Goal: Task Accomplishment & Management: Use online tool/utility

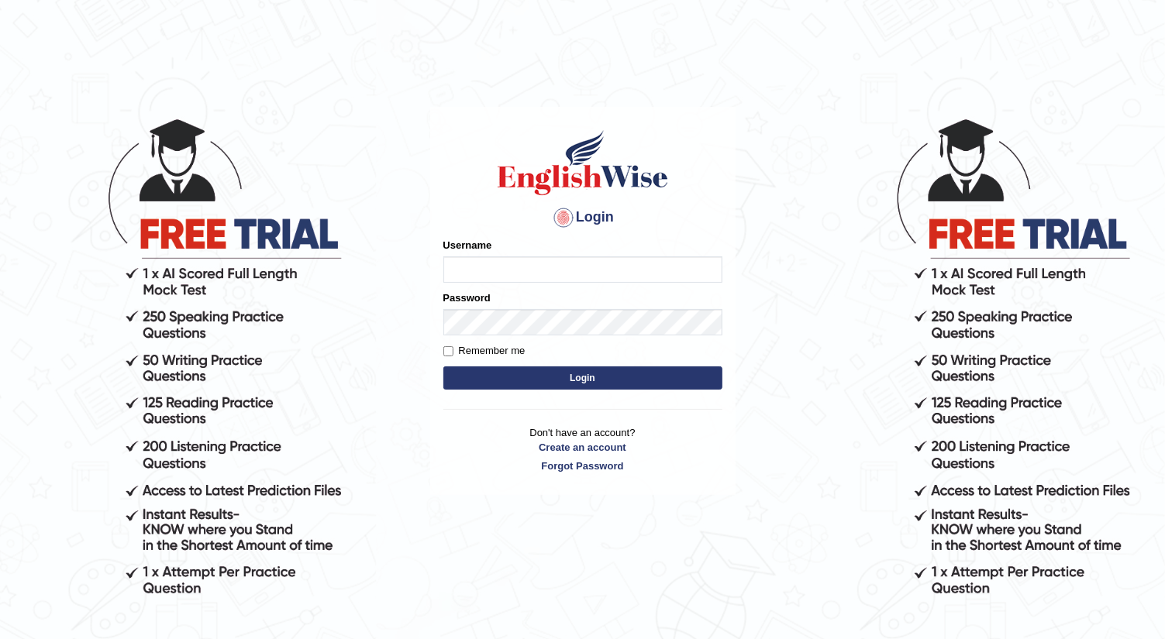
type input "[PERSON_NAME]"
click at [474, 388] on button "Login" at bounding box center [582, 378] width 279 height 23
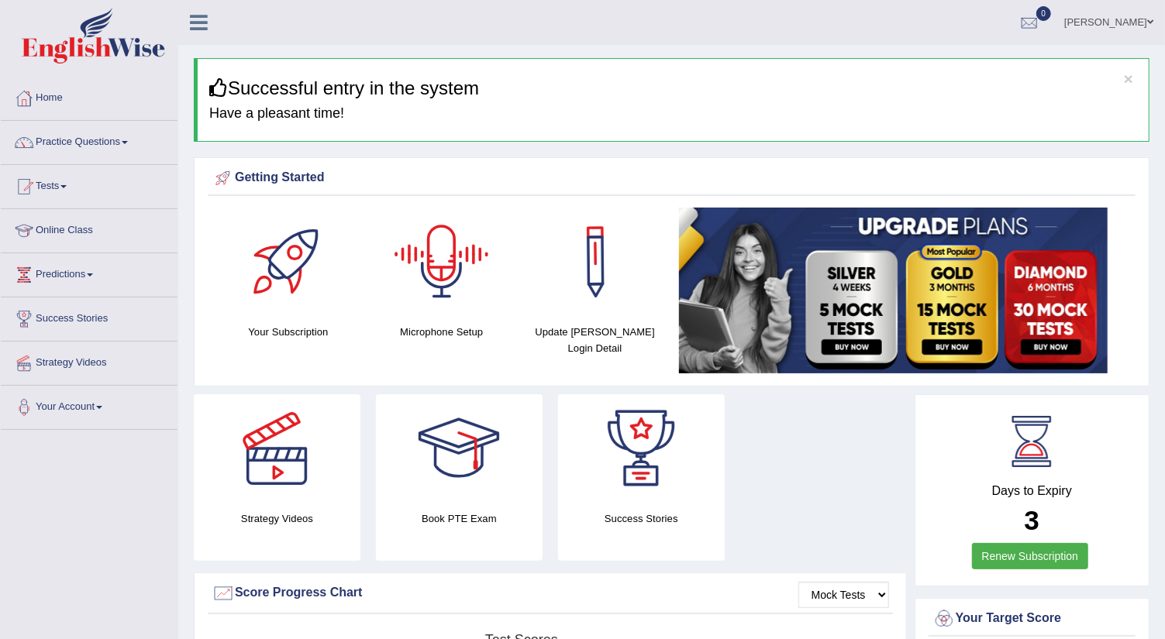
click at [453, 274] on div at bounding box center [442, 262] width 109 height 109
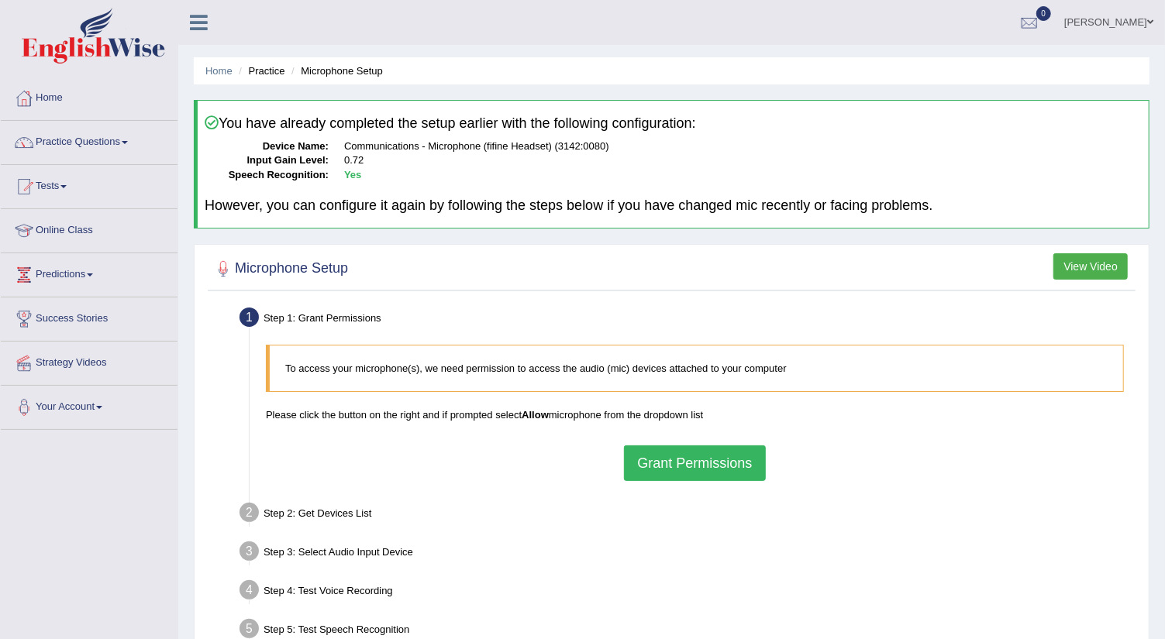
click at [657, 460] on button "Grant Permissions" at bounding box center [694, 464] width 141 height 36
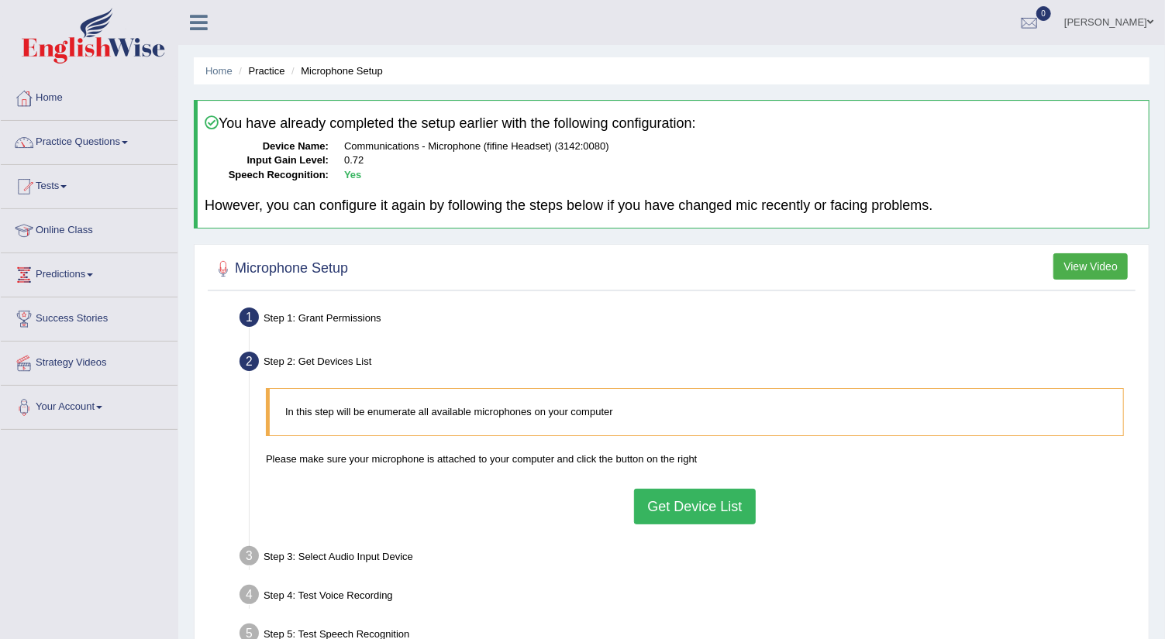
click at [674, 507] on button "Get Device List" at bounding box center [694, 507] width 121 height 36
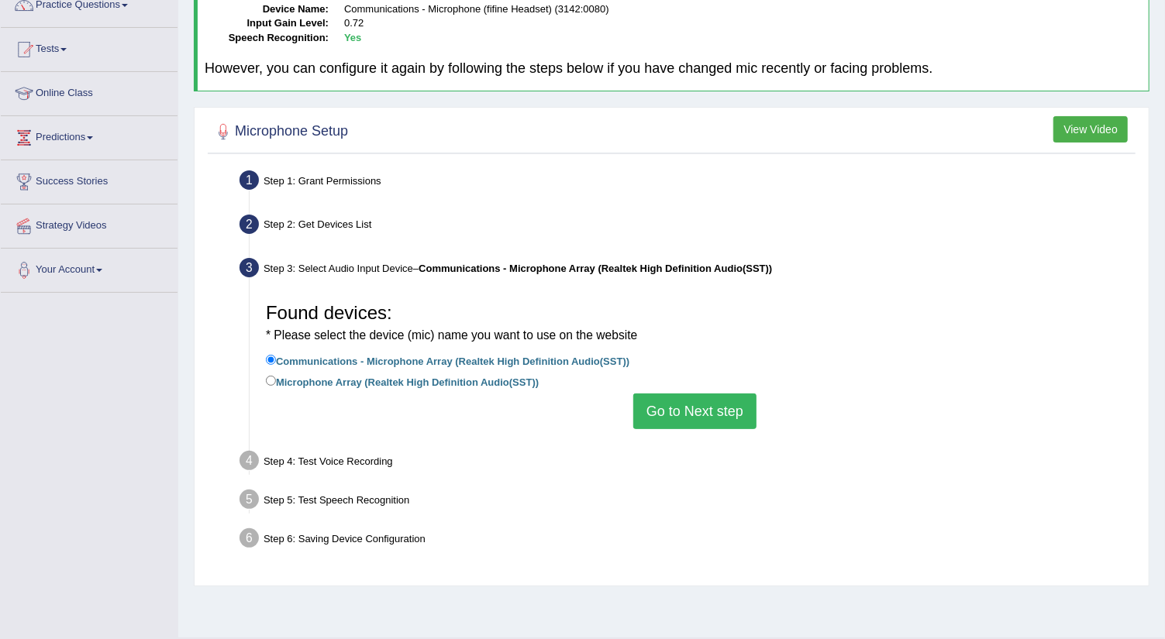
scroll to position [172, 0]
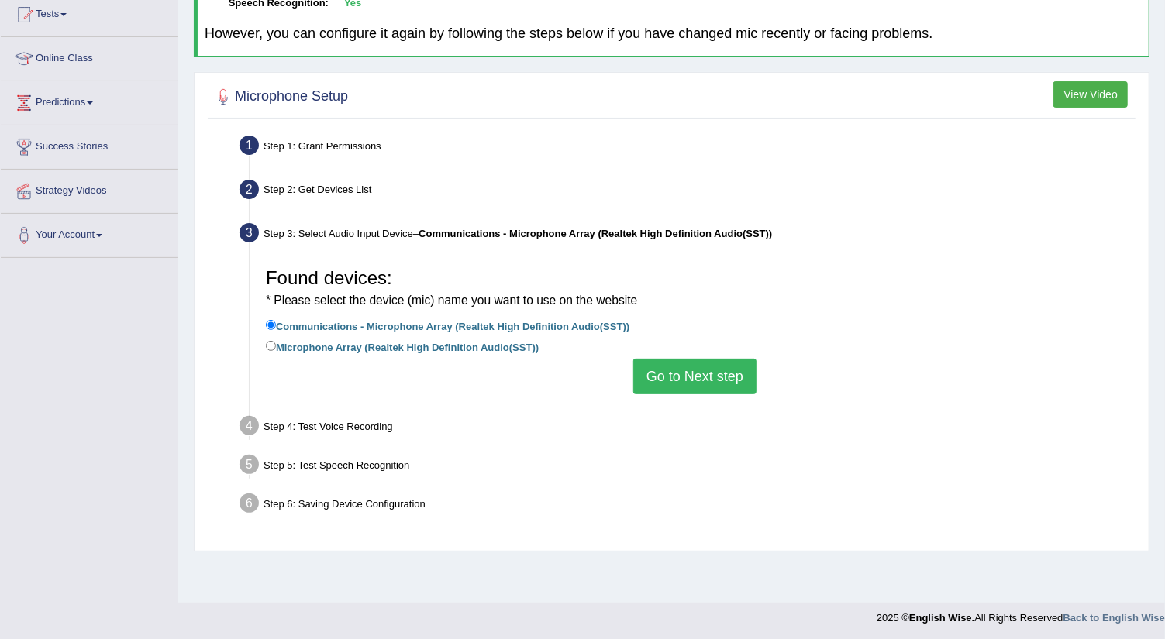
click at [719, 371] on button "Go to Next step" at bounding box center [694, 377] width 123 height 36
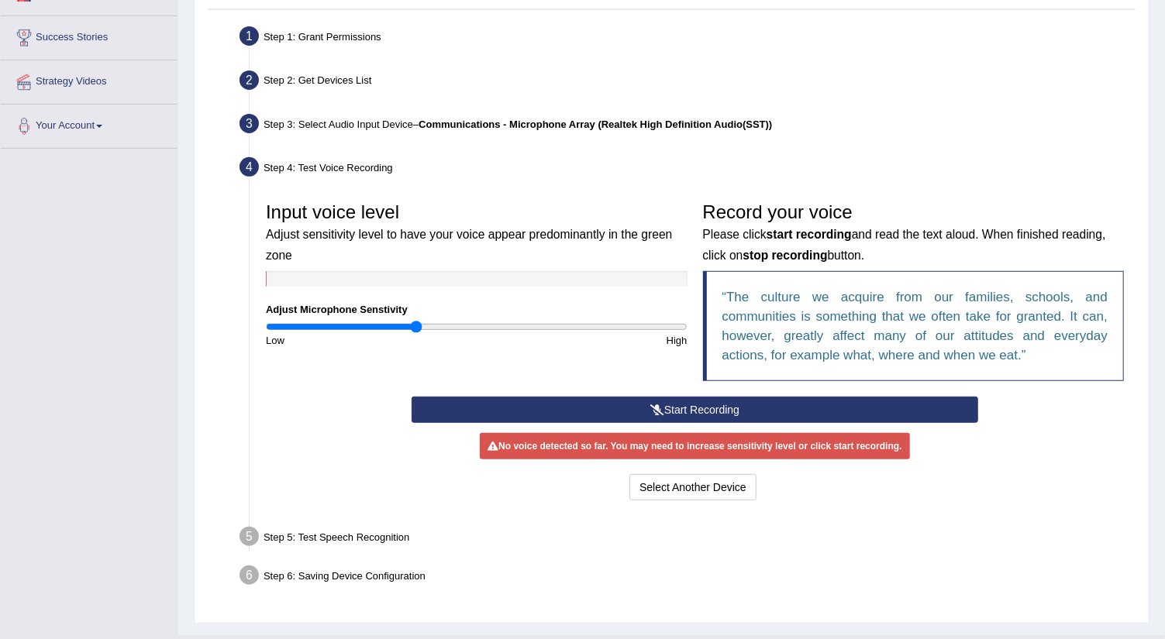
scroll to position [311, 0]
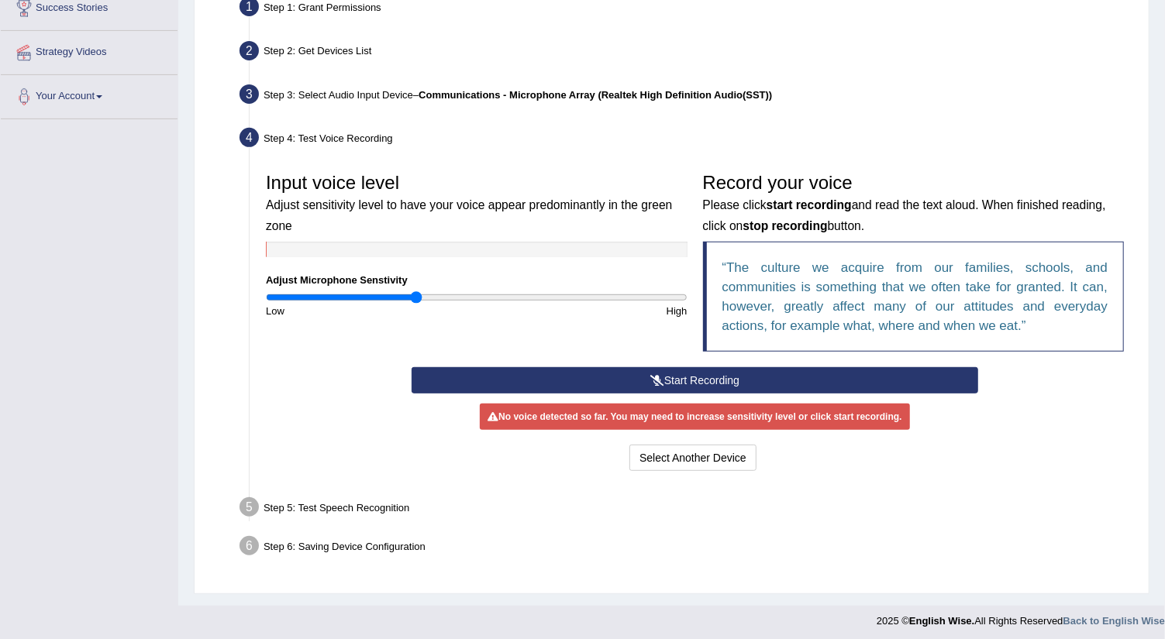
click at [680, 370] on button "Start Recording" at bounding box center [695, 380] width 567 height 26
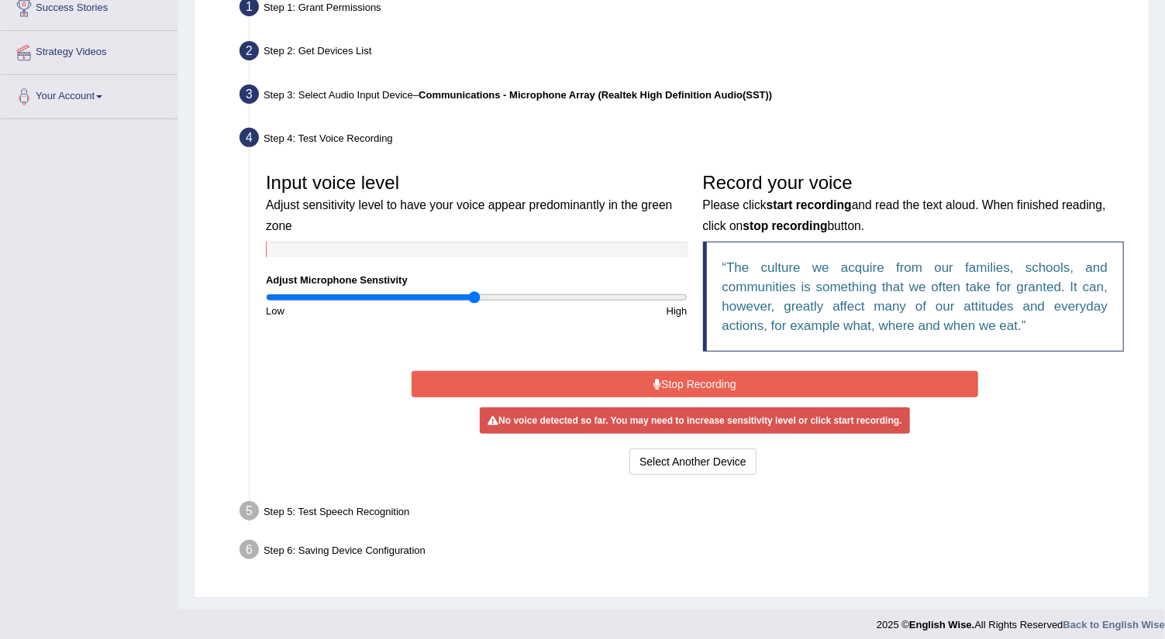
type input "1"
click at [475, 294] on input "range" at bounding box center [477, 297] width 422 height 12
click at [578, 374] on button "Stop Recording" at bounding box center [695, 384] width 567 height 26
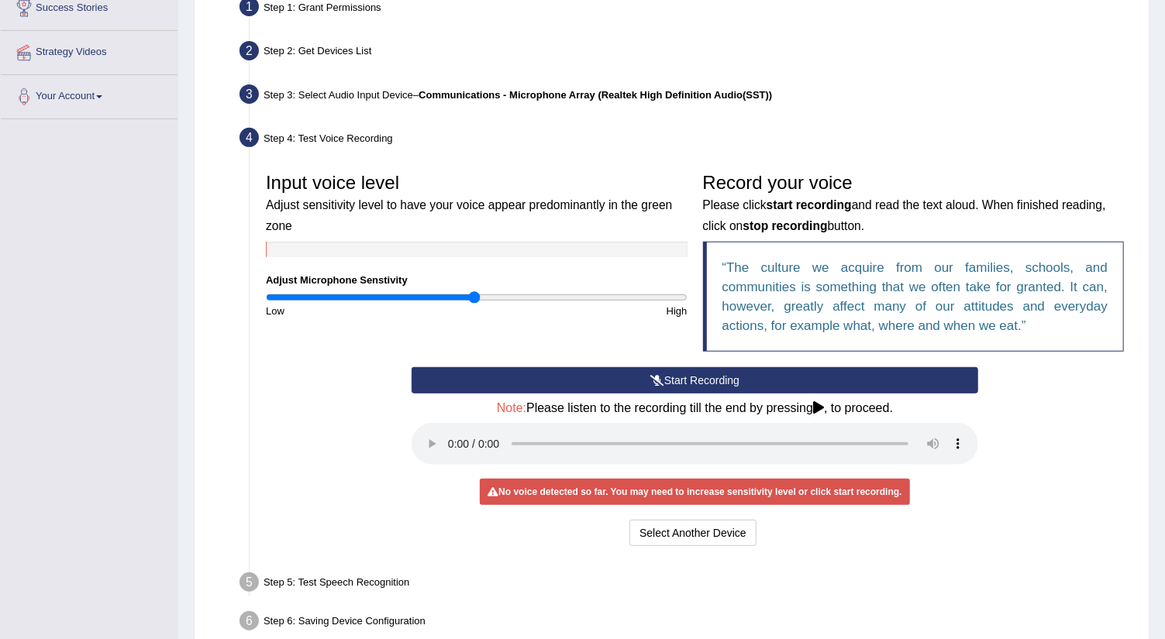
click at [625, 380] on button "Start Recording" at bounding box center [695, 380] width 567 height 26
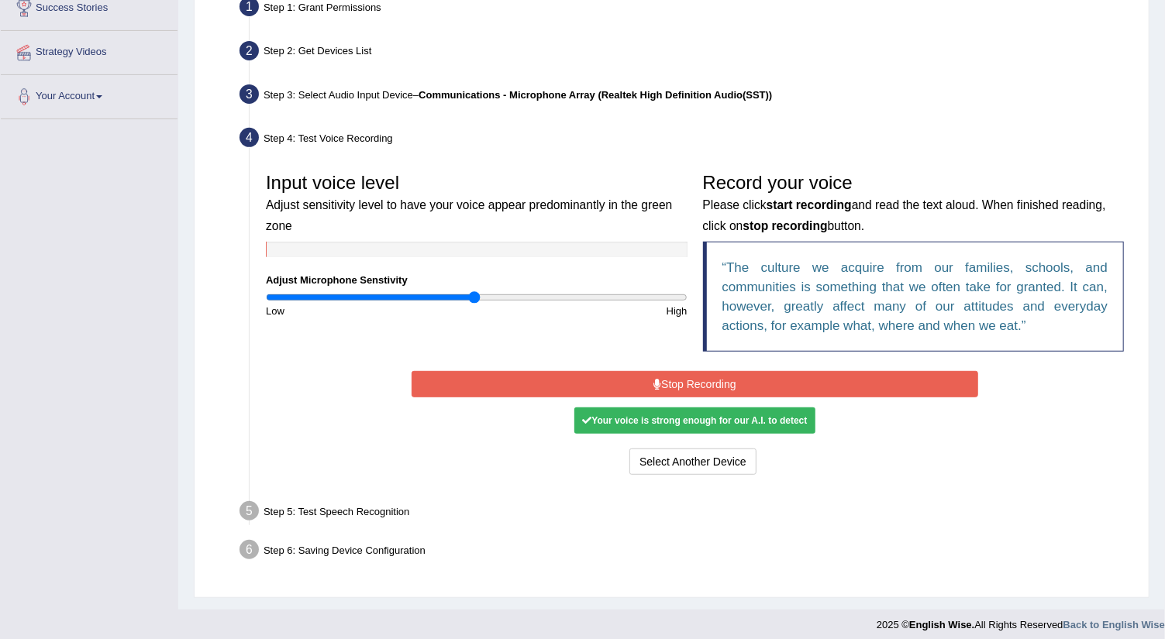
click at [676, 381] on button "Stop Recording" at bounding box center [695, 384] width 567 height 26
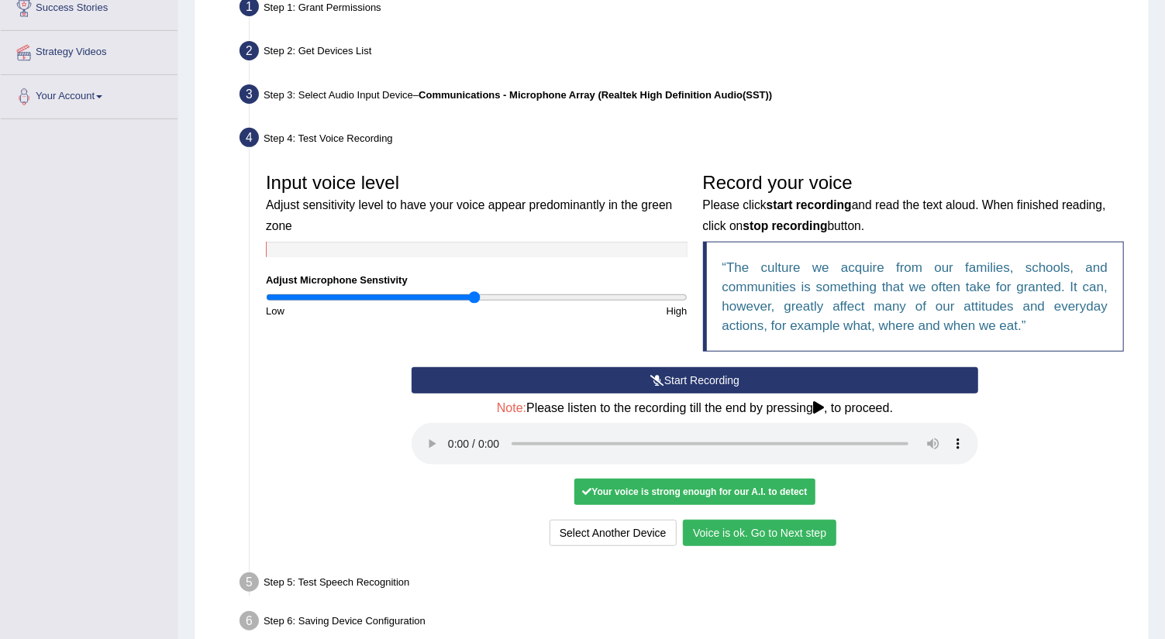
click at [719, 529] on button "Voice is ok. Go to Next step" at bounding box center [759, 533] width 153 height 26
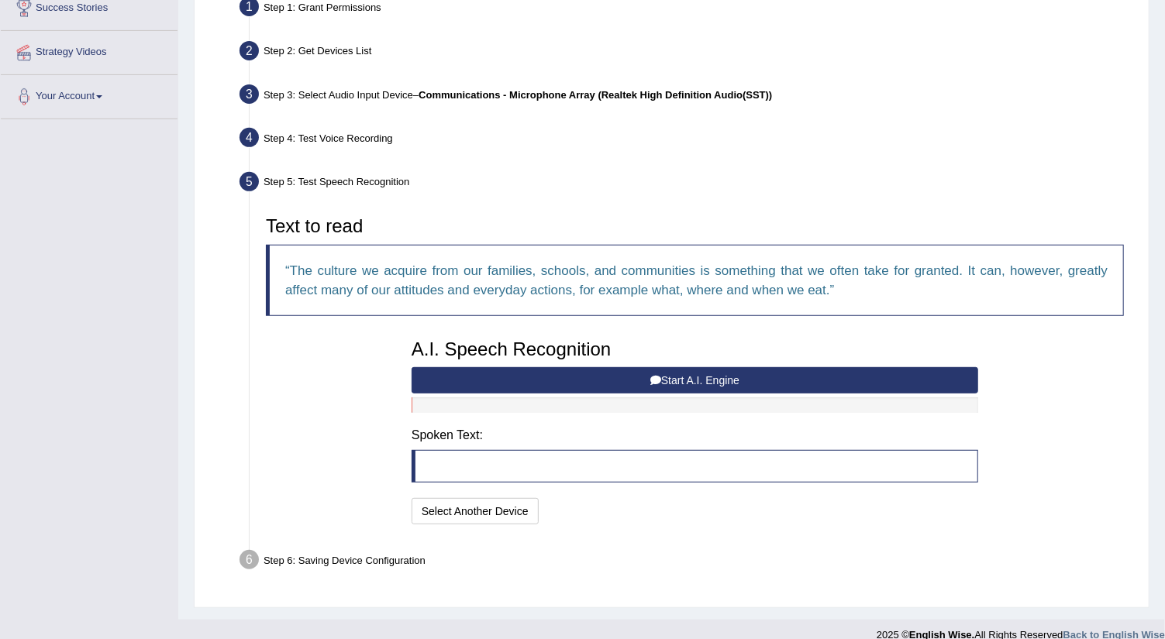
click at [626, 380] on button "Start A.I. Engine" at bounding box center [695, 380] width 567 height 26
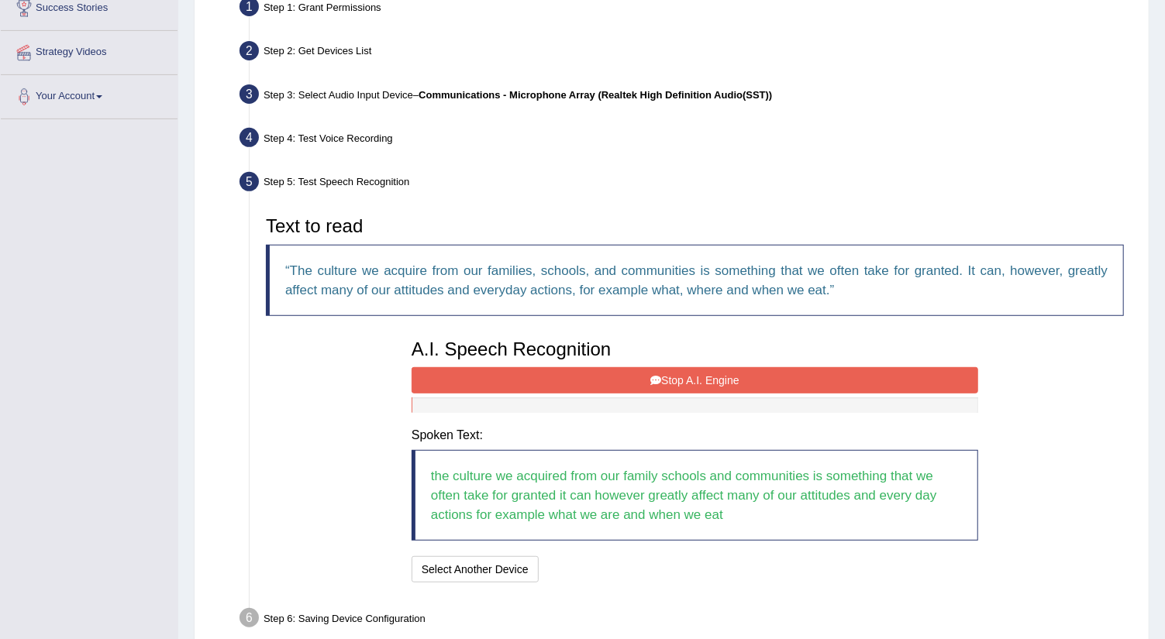
click at [648, 374] on button "Stop A.I. Engine" at bounding box center [695, 380] width 567 height 26
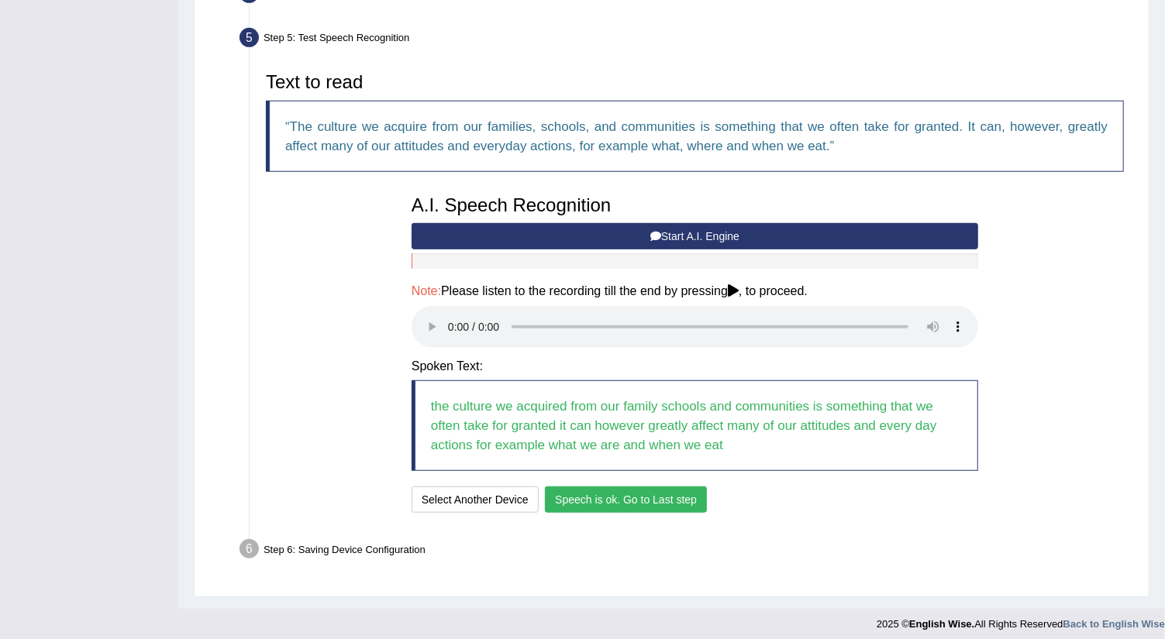
scroll to position [458, 0]
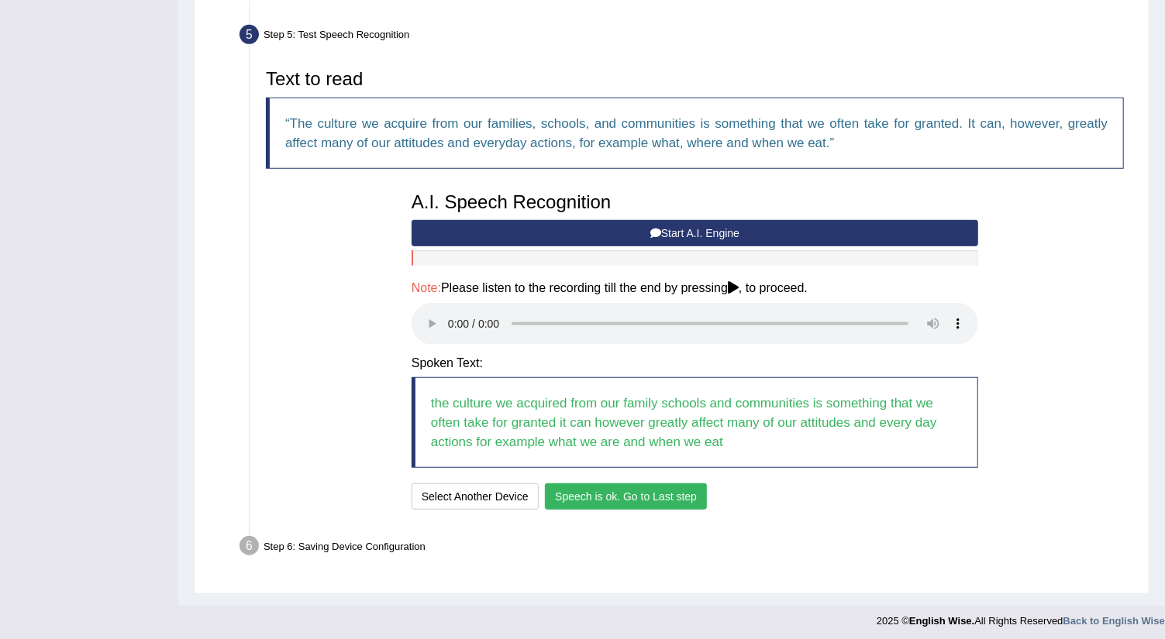
click at [599, 490] on button "Speech is ok. Go to Last step" at bounding box center [626, 497] width 162 height 26
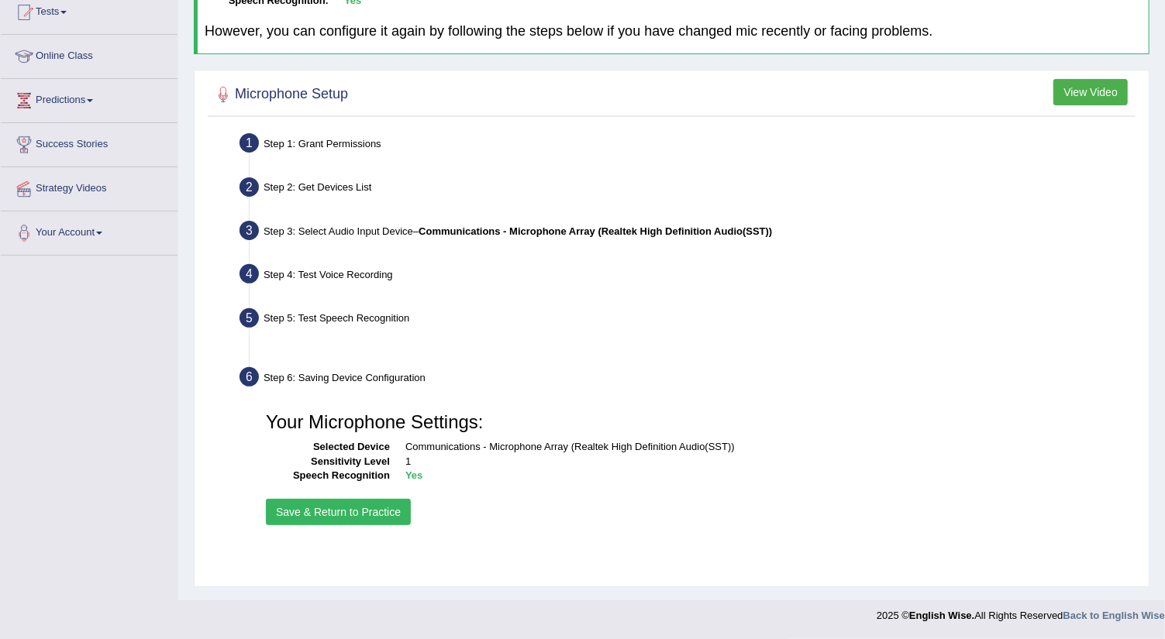
scroll to position [174, 0]
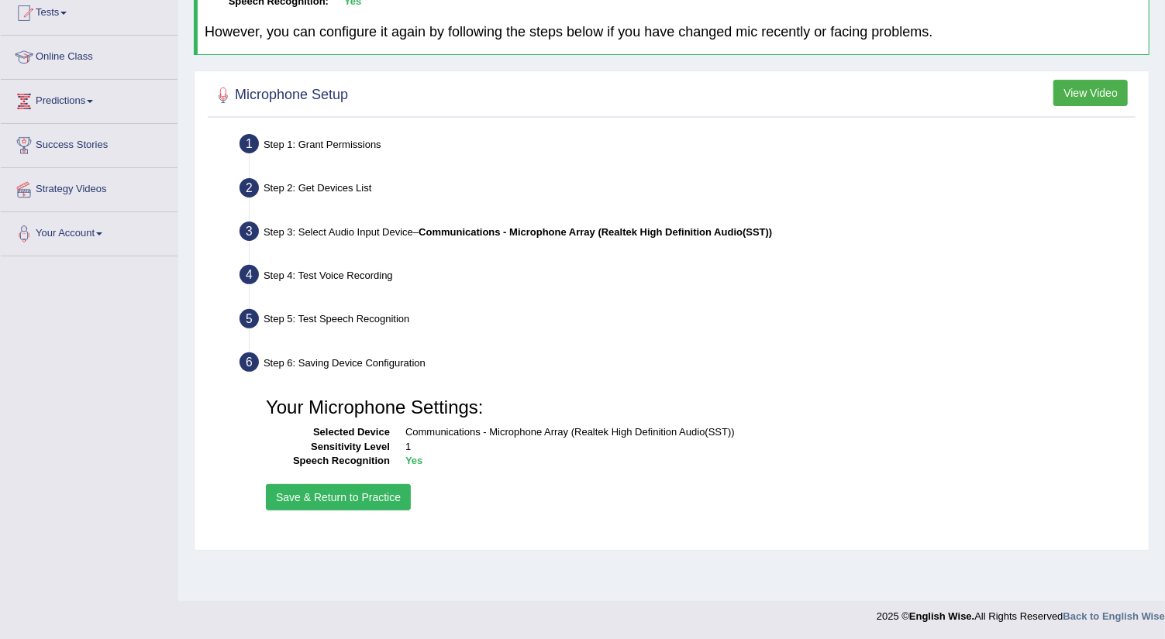
click at [380, 496] on button "Save & Return to Practice" at bounding box center [338, 497] width 145 height 26
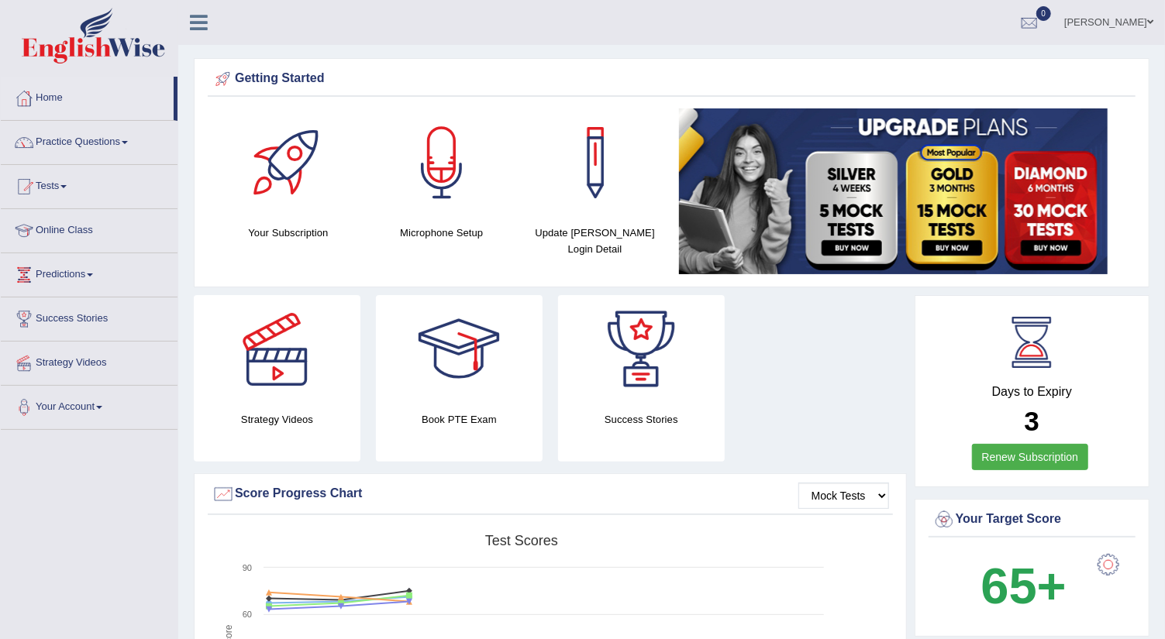
click at [67, 185] on span at bounding box center [63, 186] width 6 height 3
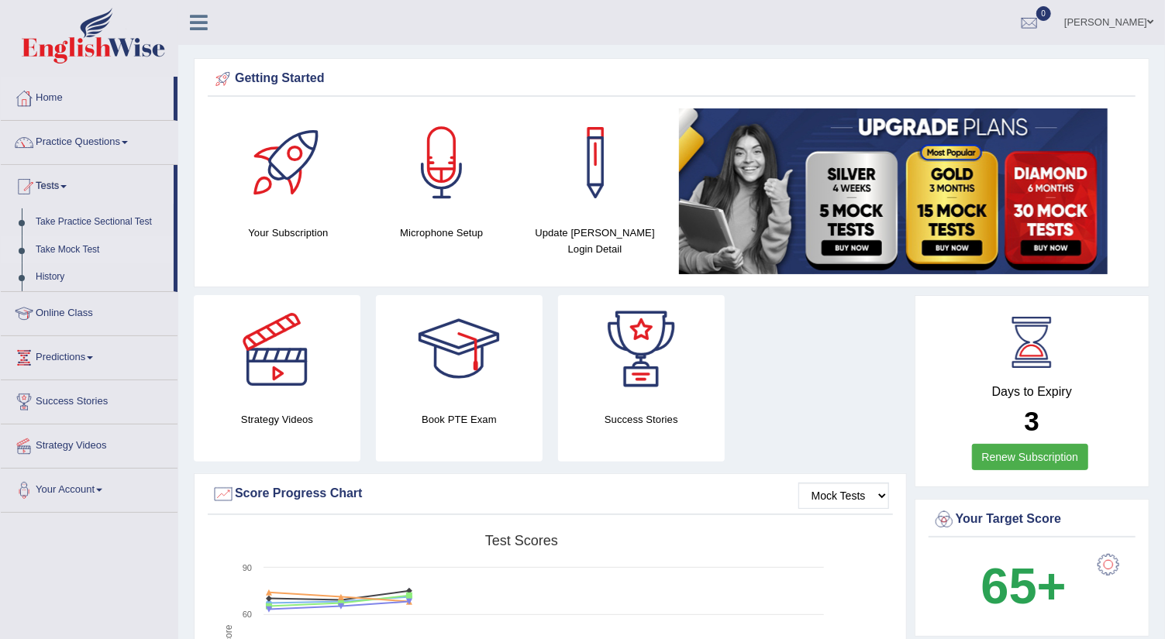
click at [67, 249] on link "Take Mock Test" at bounding box center [101, 250] width 145 height 28
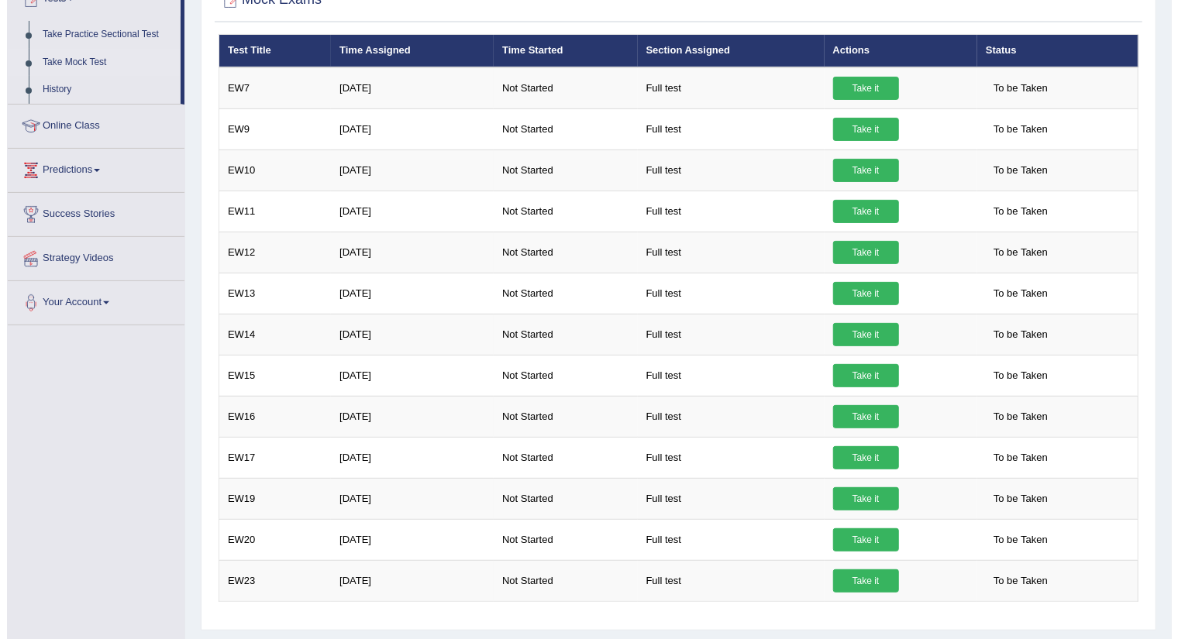
scroll to position [153, 0]
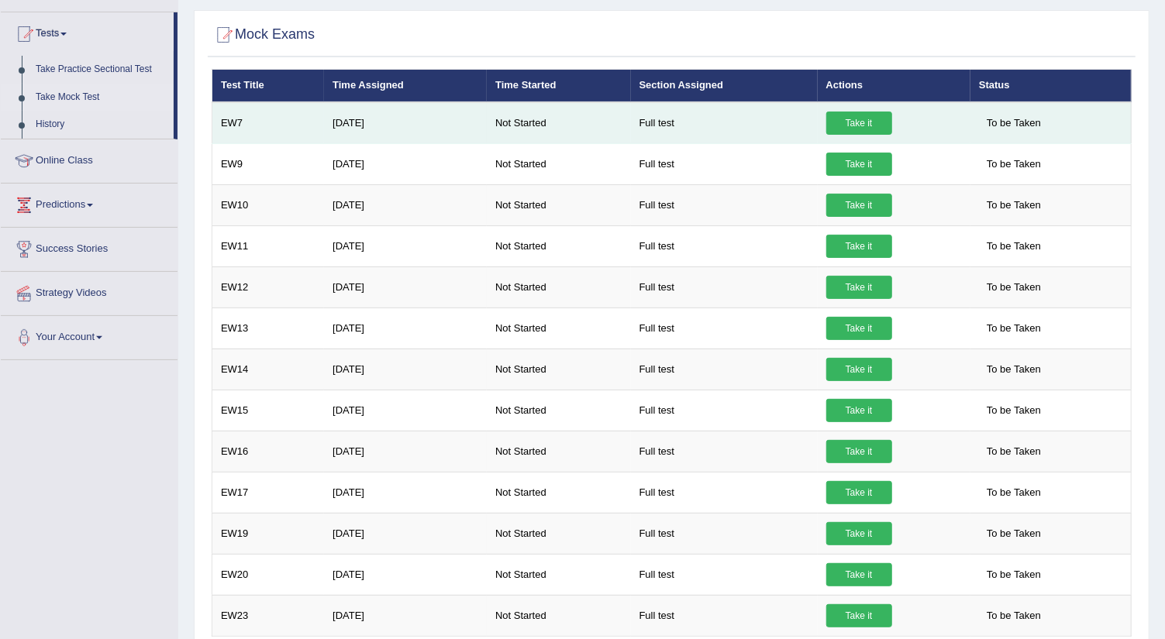
click at [864, 119] on link "Take it" at bounding box center [859, 123] width 66 height 23
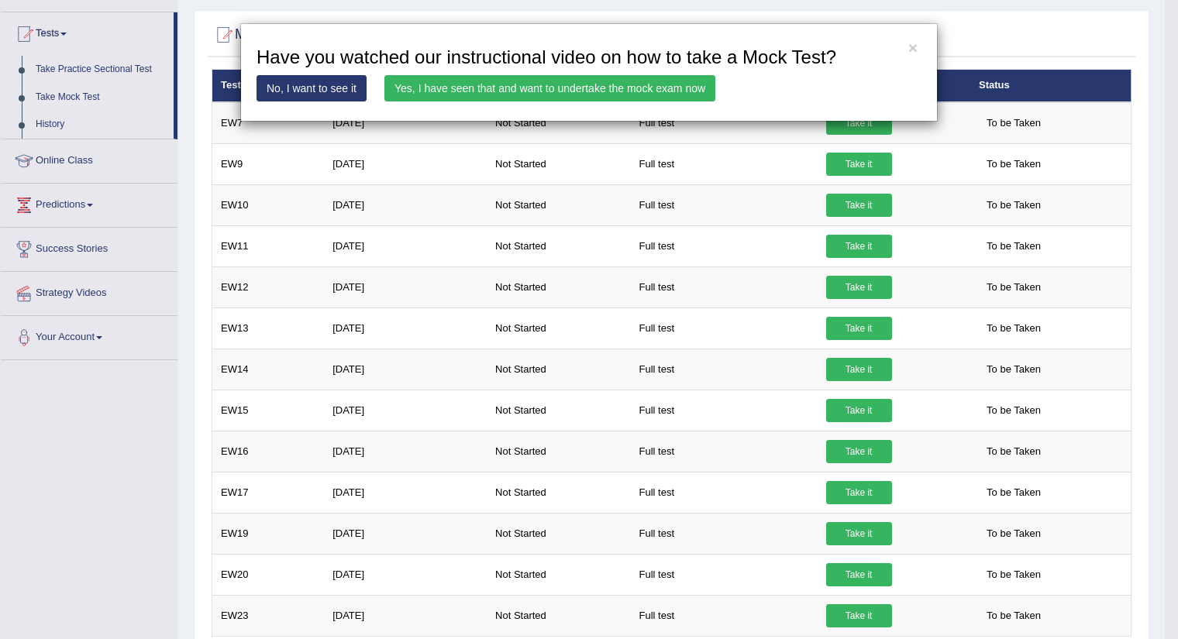
click at [601, 84] on link "Yes, I have seen that and want to undertake the mock exam now" at bounding box center [549, 88] width 331 height 26
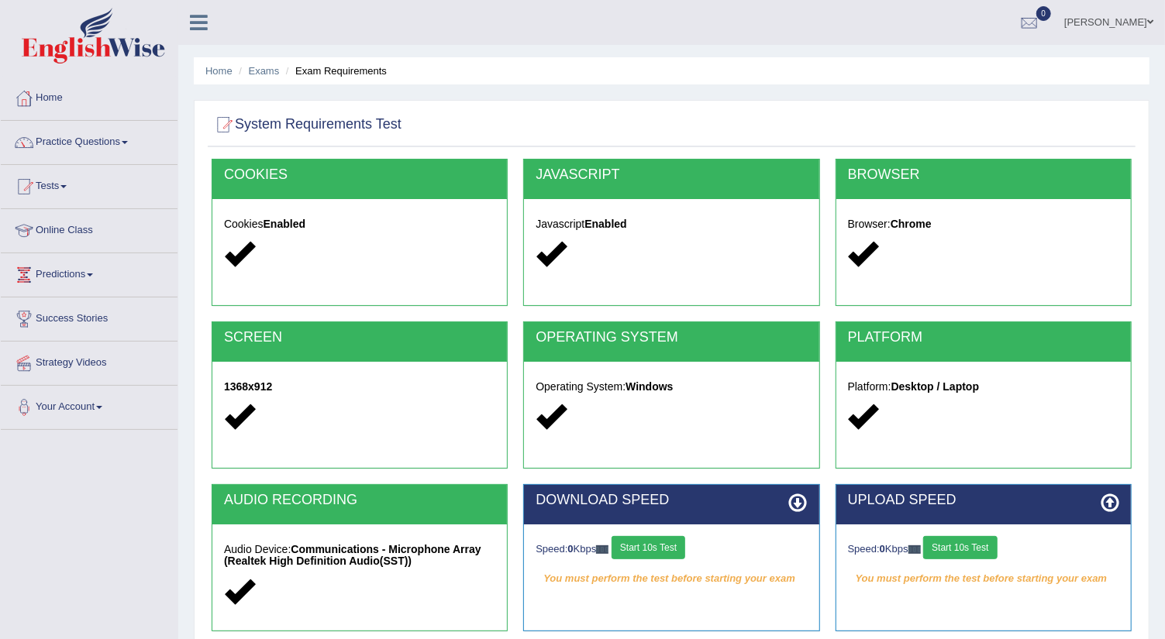
click at [662, 544] on button "Start 10s Test" at bounding box center [649, 547] width 74 height 23
click at [971, 550] on button "Start 10s Test" at bounding box center [960, 547] width 74 height 23
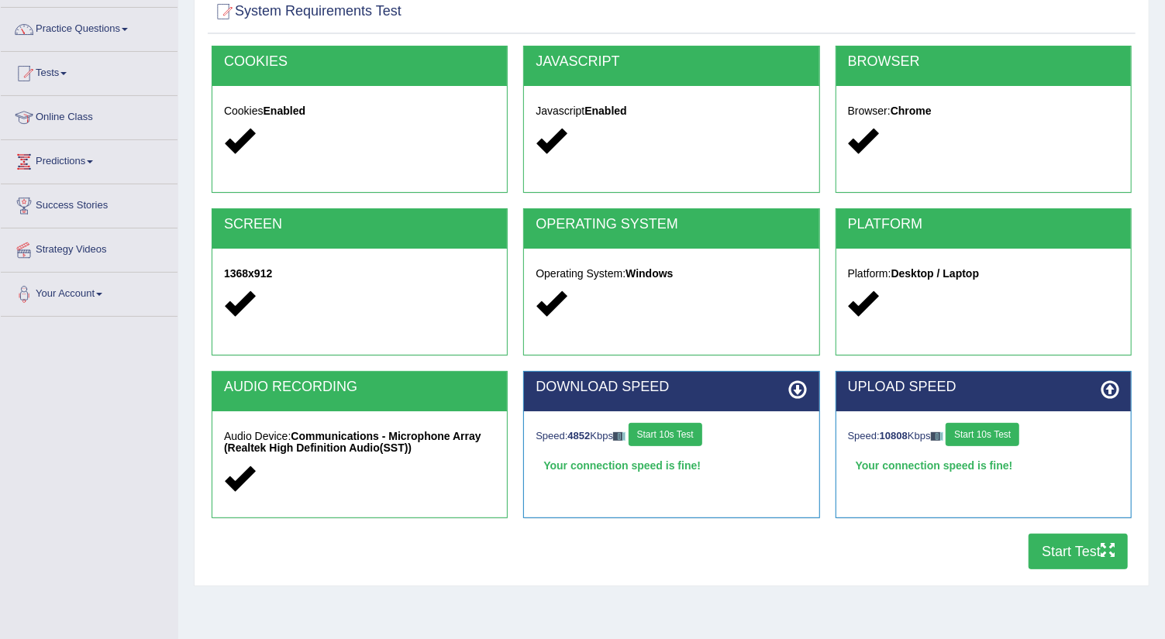
scroll to position [137, 0]
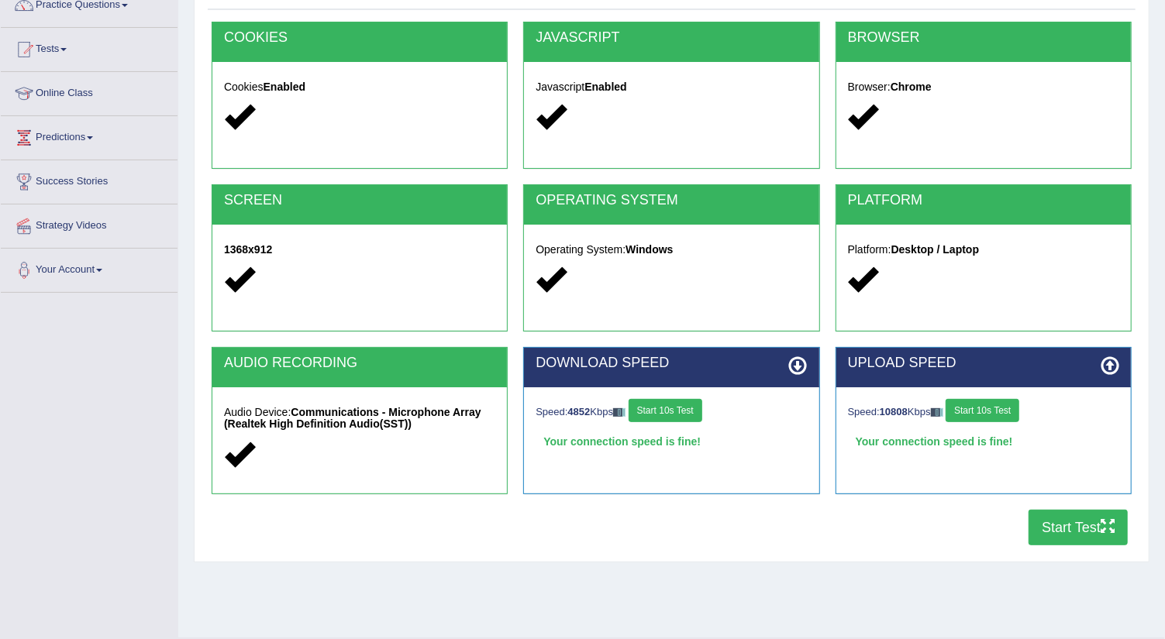
click at [1077, 526] on button "Start Test" at bounding box center [1078, 528] width 99 height 36
